Goal: Task Accomplishment & Management: Use online tool/utility

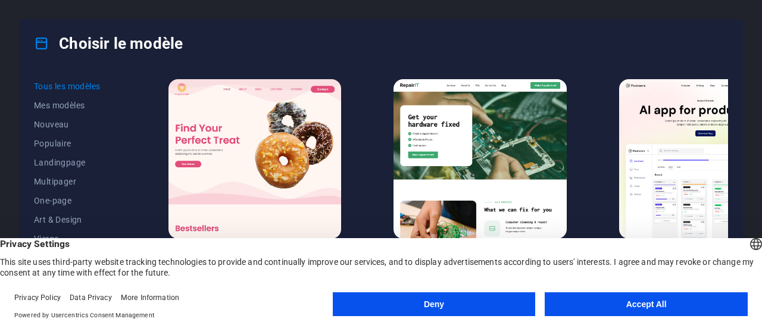
click at [515, 305] on button "Deny" at bounding box center [434, 304] width 203 height 24
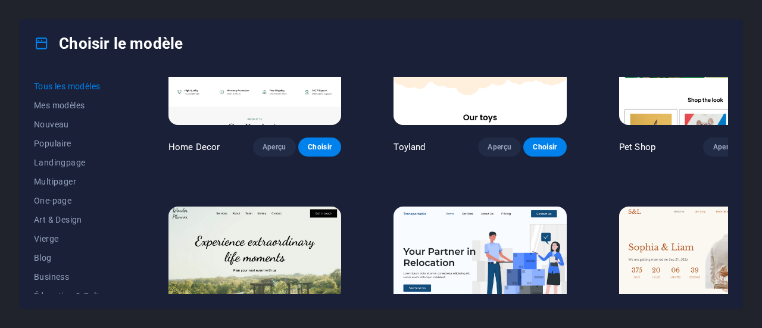
scroll to position [357, 0]
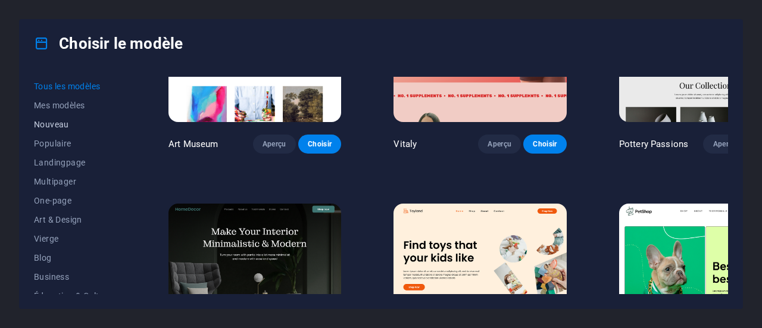
click at [66, 127] on span "Nouveau" at bounding box center [75, 125] width 82 height 10
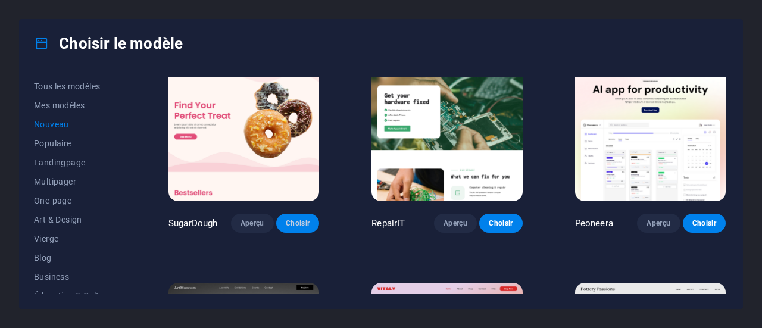
scroll to position [0, 0]
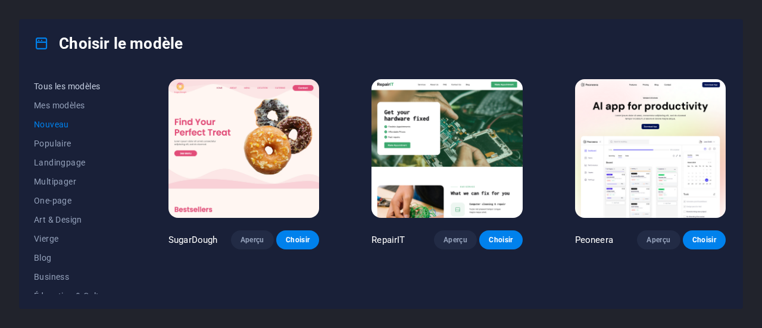
click at [87, 89] on span "Tous les modèles" at bounding box center [75, 87] width 82 height 10
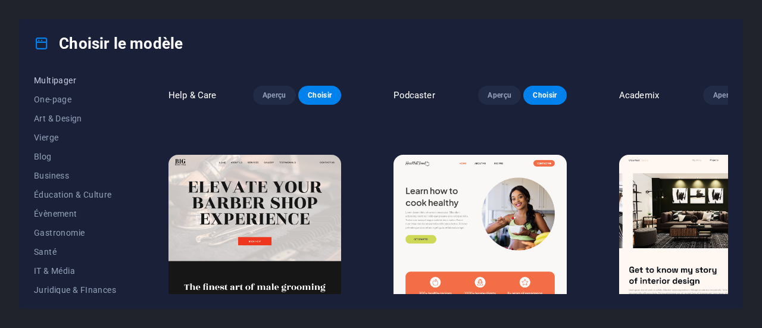
scroll to position [119, 0]
click at [106, 179] on span "Éducation & Culture" at bounding box center [75, 177] width 82 height 10
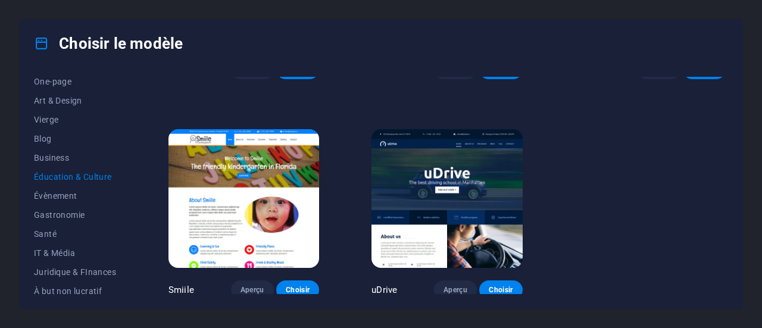
scroll to position [0, 0]
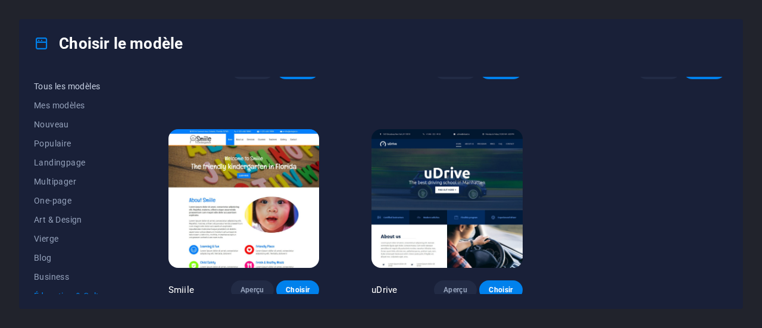
click at [69, 87] on span "Tous les modèles" at bounding box center [75, 87] width 82 height 10
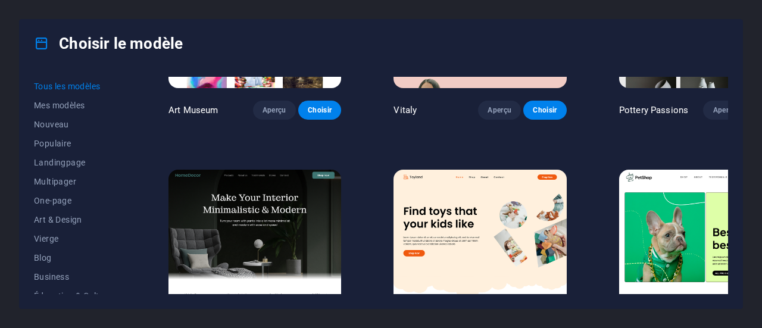
scroll to position [1368, 0]
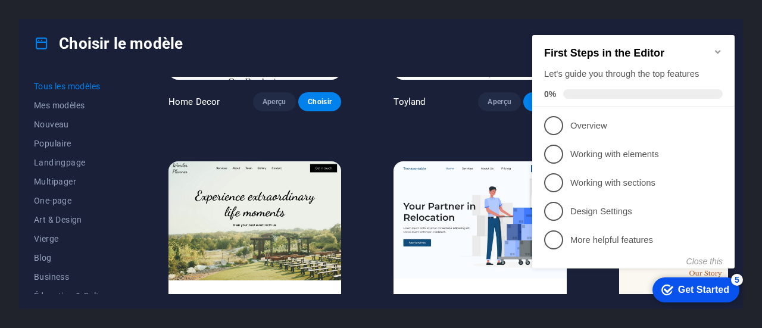
scroll to position [714, 0]
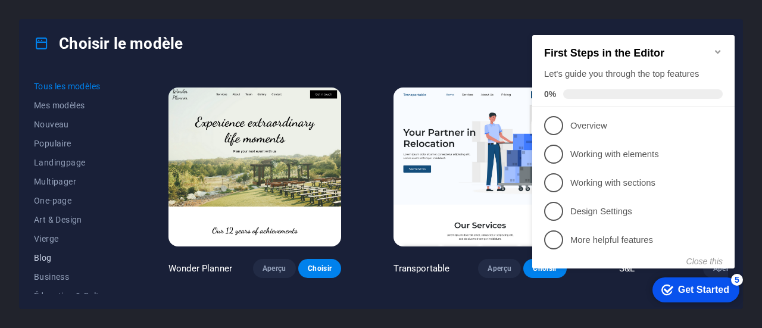
click at [55, 258] on span "Blog" at bounding box center [75, 258] width 82 height 10
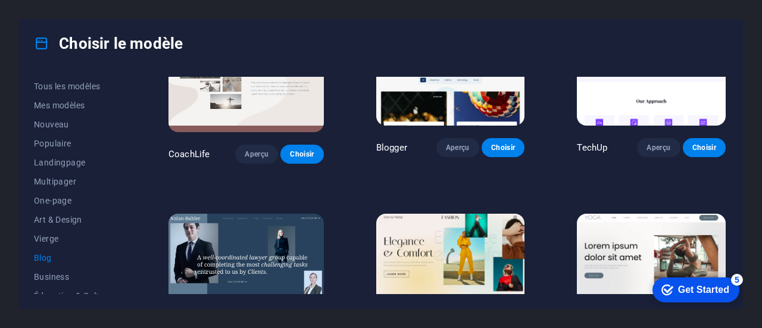
scroll to position [952, 0]
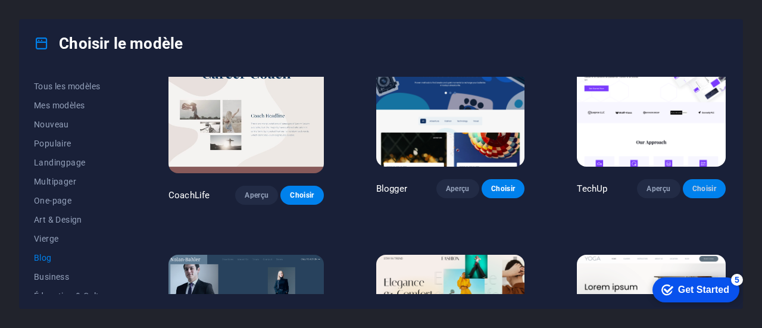
click at [700, 179] on button "Choisir" at bounding box center [703, 188] width 43 height 19
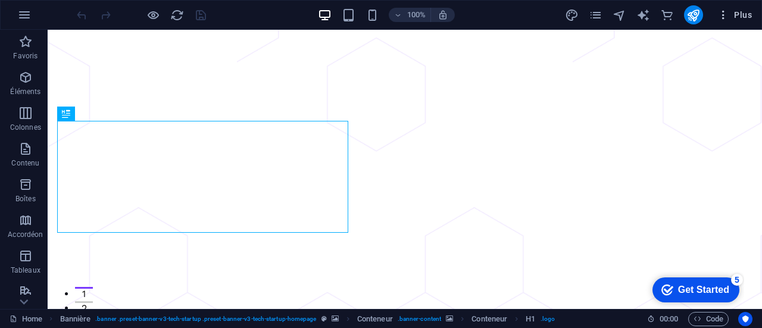
click at [736, 13] on span "Plus" at bounding box center [734, 15] width 35 height 12
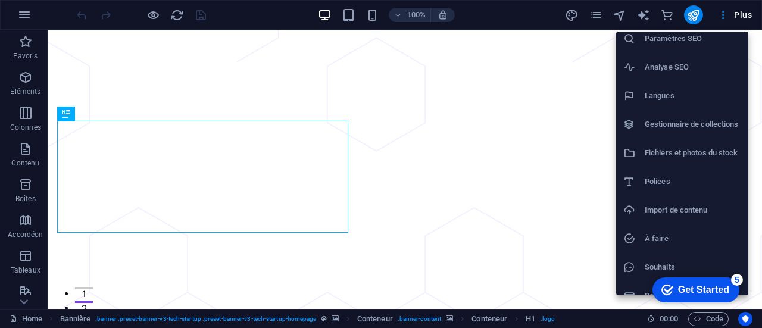
scroll to position [50, 0]
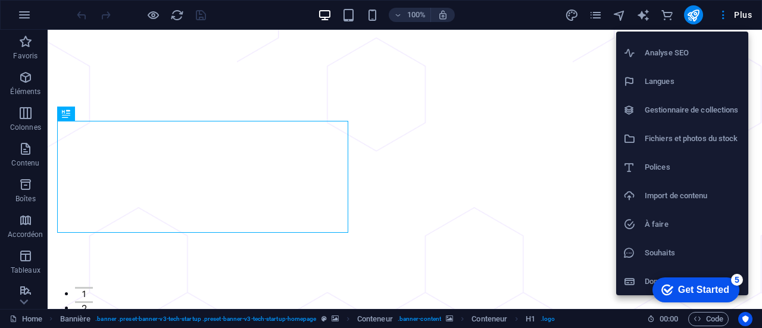
click at [26, 17] on div at bounding box center [381, 164] width 762 height 328
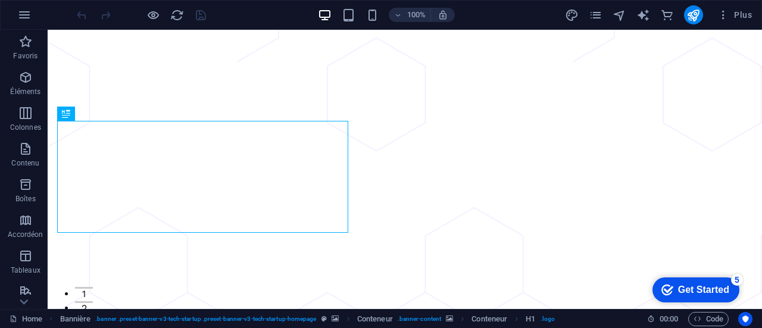
click at [26, 17] on icon "button" at bounding box center [24, 15] width 14 height 14
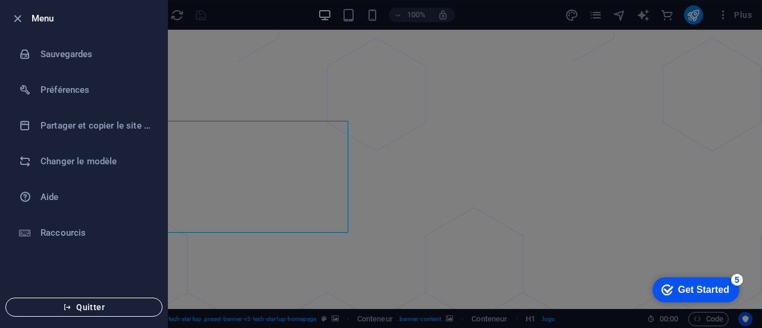
click at [115, 306] on span "Quitter" at bounding box center [83, 307] width 137 height 10
